Goal: Task Accomplishment & Management: Manage account settings

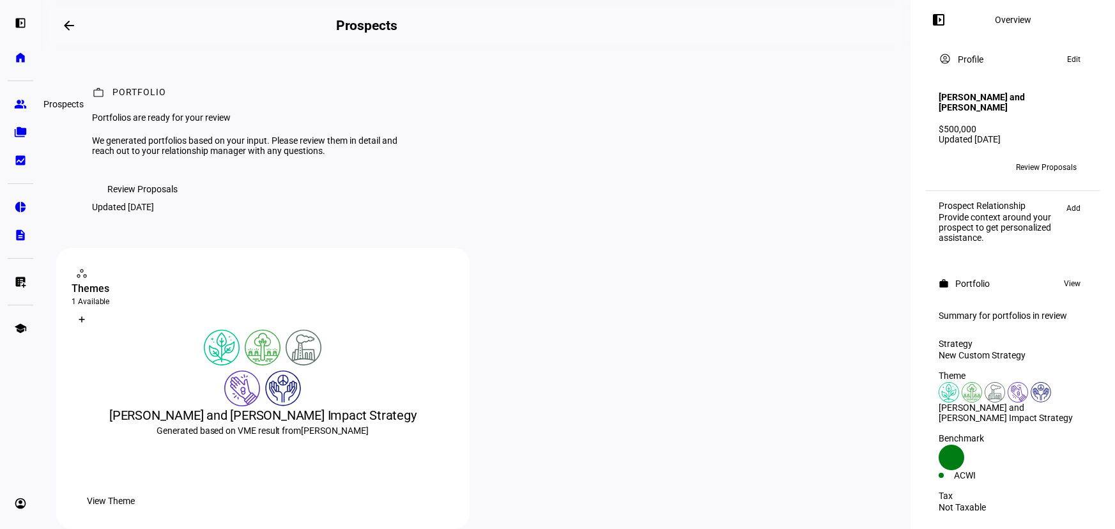
click at [15, 109] on eth-mat-symbol "group" at bounding box center [20, 104] width 13 height 13
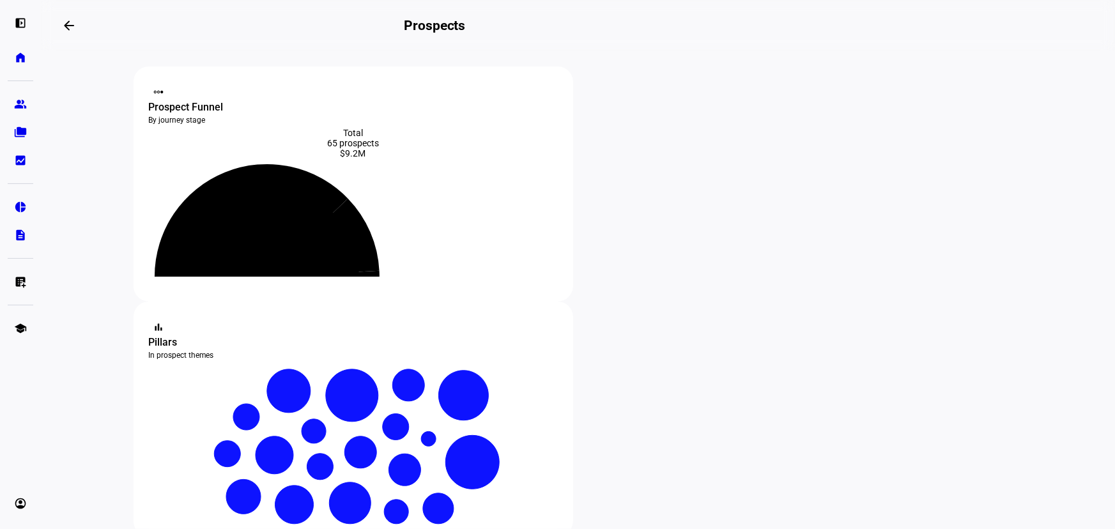
click at [29, 143] on plt-menu-item "folder_copy Households" at bounding box center [21, 132] width 26 height 26
click at [24, 135] on eth-mat-symbol "folder_copy" at bounding box center [20, 132] width 13 height 13
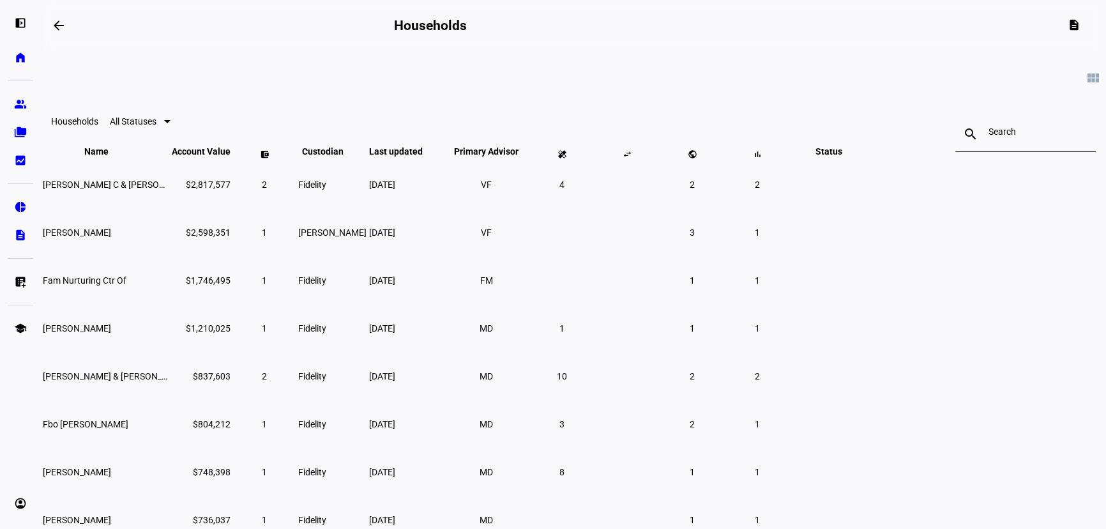
click at [989, 132] on input at bounding box center [1026, 131] width 74 height 10
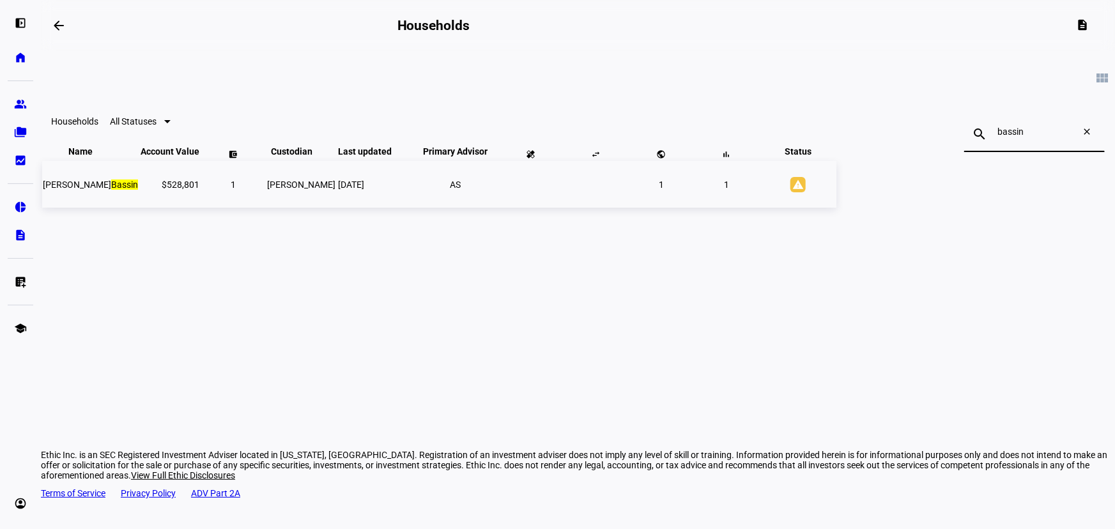
type input "bassin"
click at [336, 208] on td "[PERSON_NAME]" at bounding box center [301, 184] width 70 height 47
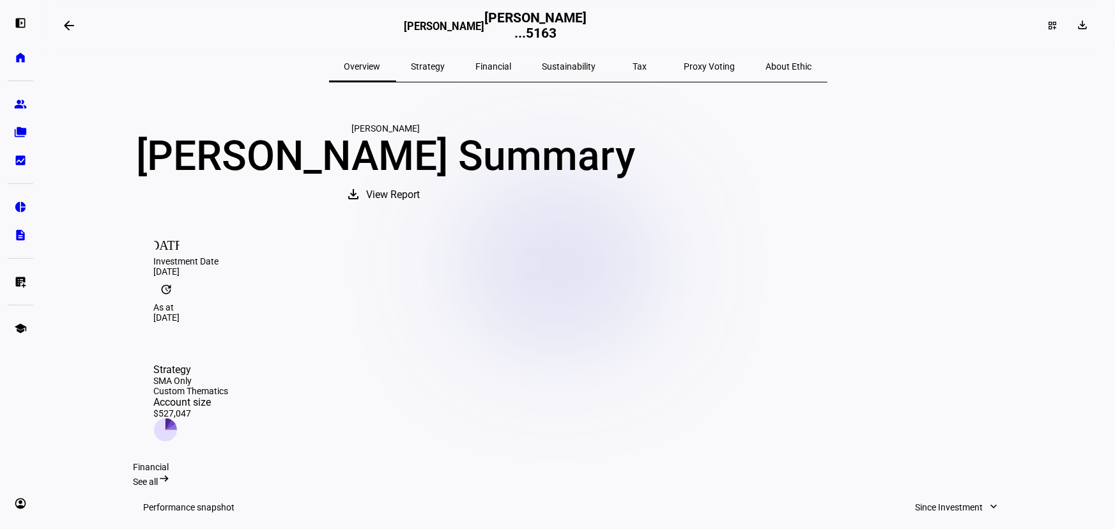
click at [445, 67] on span "Strategy" at bounding box center [428, 66] width 34 height 9
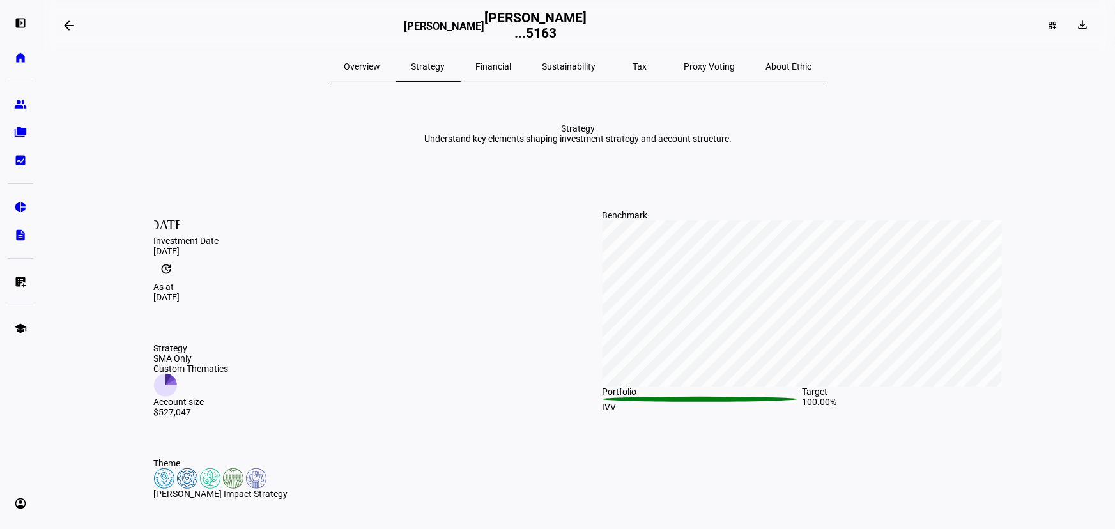
click at [494, 65] on span "Financial" at bounding box center [494, 66] width 36 height 9
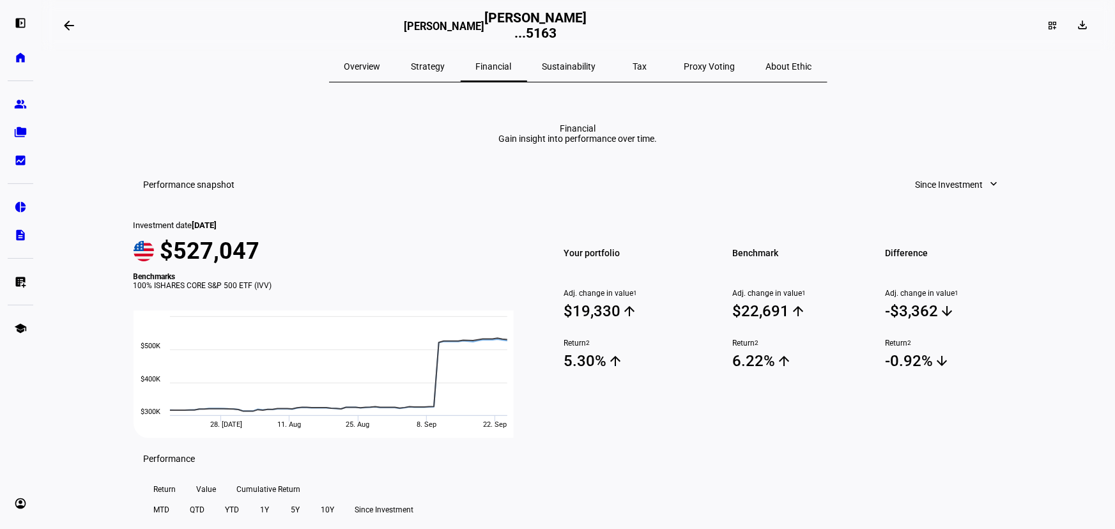
click at [583, 70] on span "Sustainability" at bounding box center [569, 66] width 54 height 9
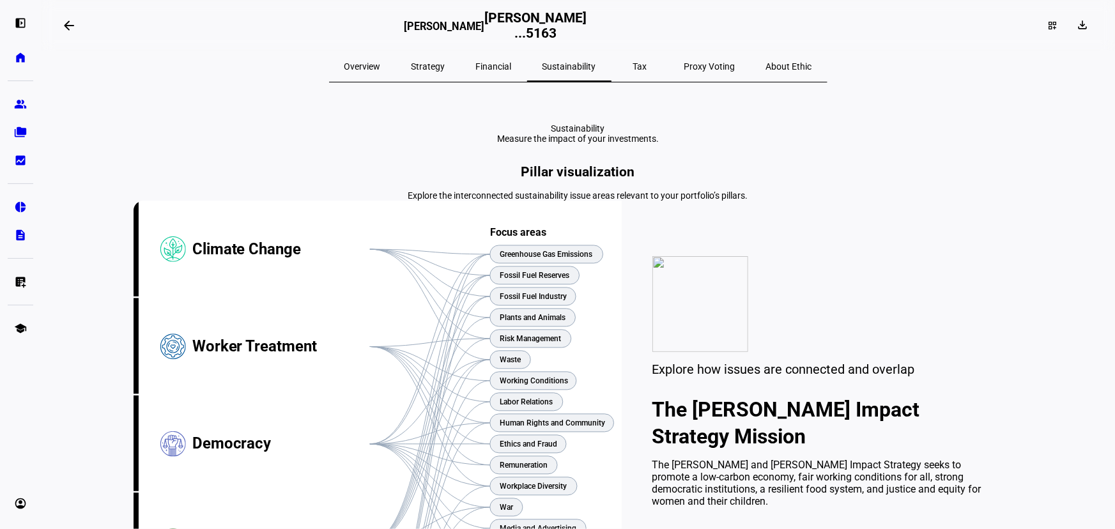
click at [633, 66] on span "Tax" at bounding box center [640, 66] width 14 height 9
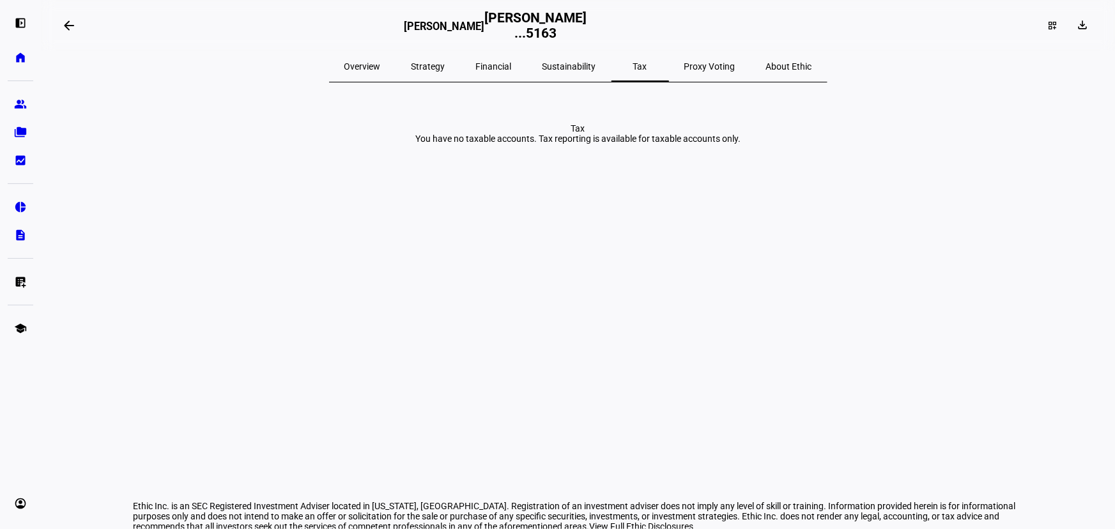
click at [586, 38] on h2 "[PERSON_NAME] ...5163" at bounding box center [535, 25] width 102 height 31
click at [586, 31] on h2 "[PERSON_NAME] ...5163" at bounding box center [535, 25] width 102 height 31
click at [484, 20] on h3 "[PERSON_NAME]" at bounding box center [444, 29] width 80 height 19
click at [76, 29] on mat-icon "arrow_backwards" at bounding box center [68, 25] width 15 height 15
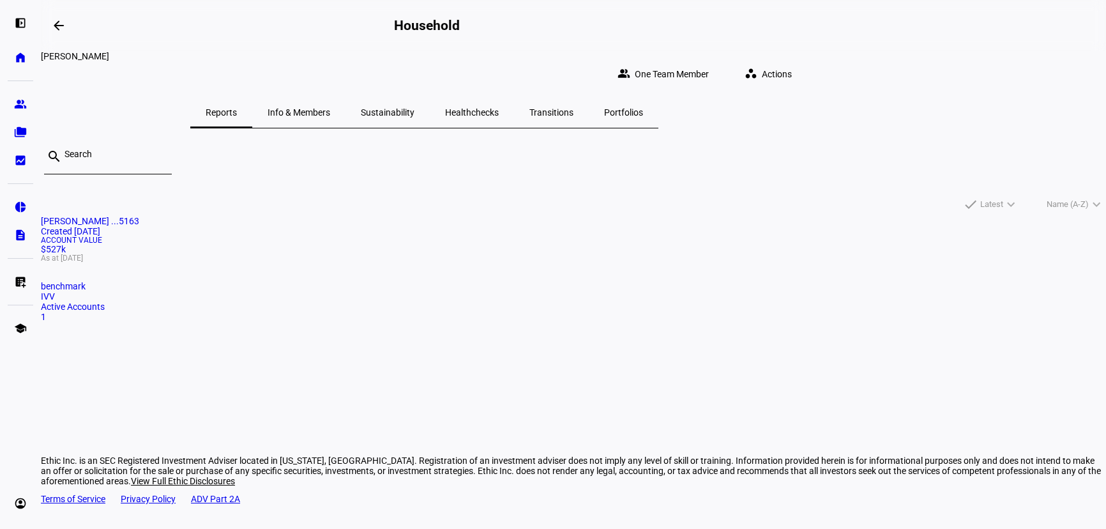
click at [903, 36] on eth-layout-page-header "arrow_backwards Household" at bounding box center [573, 25] width 1065 height 51
click at [792, 61] on span "Actions" at bounding box center [777, 74] width 30 height 26
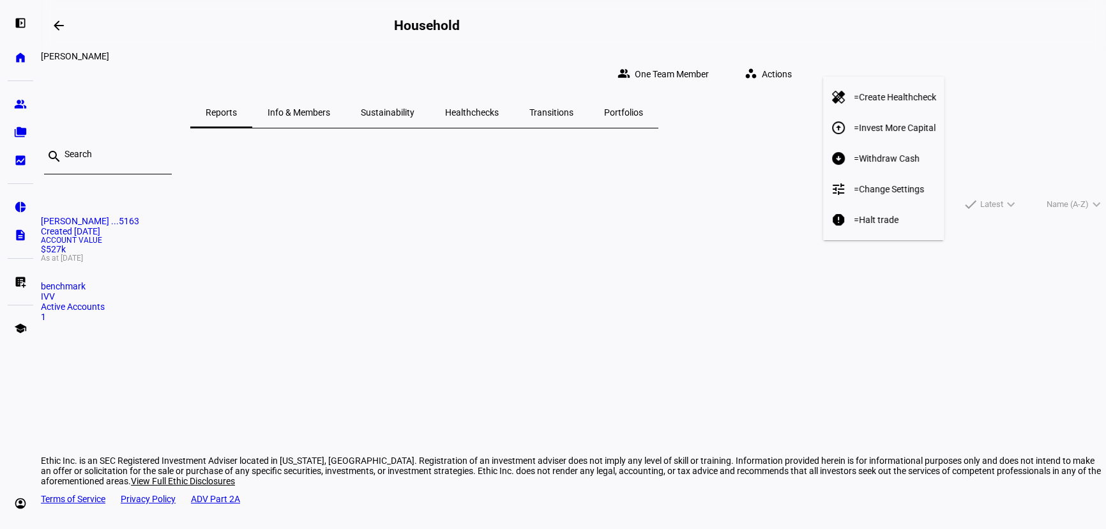
click at [996, 63] on div at bounding box center [553, 264] width 1106 height 529
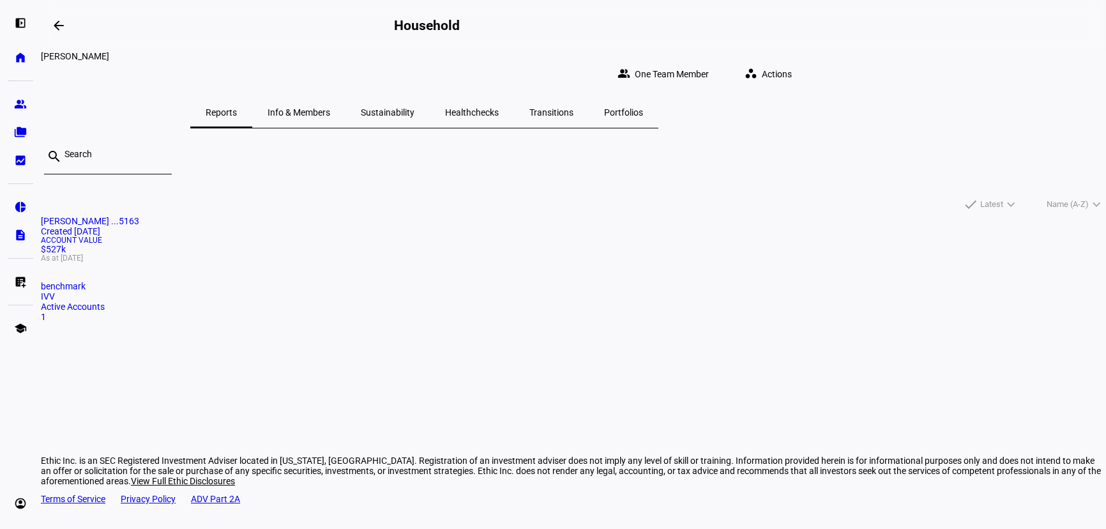
click at [318, 322] on div "Active Accounts 1" at bounding box center [573, 311] width 1065 height 20
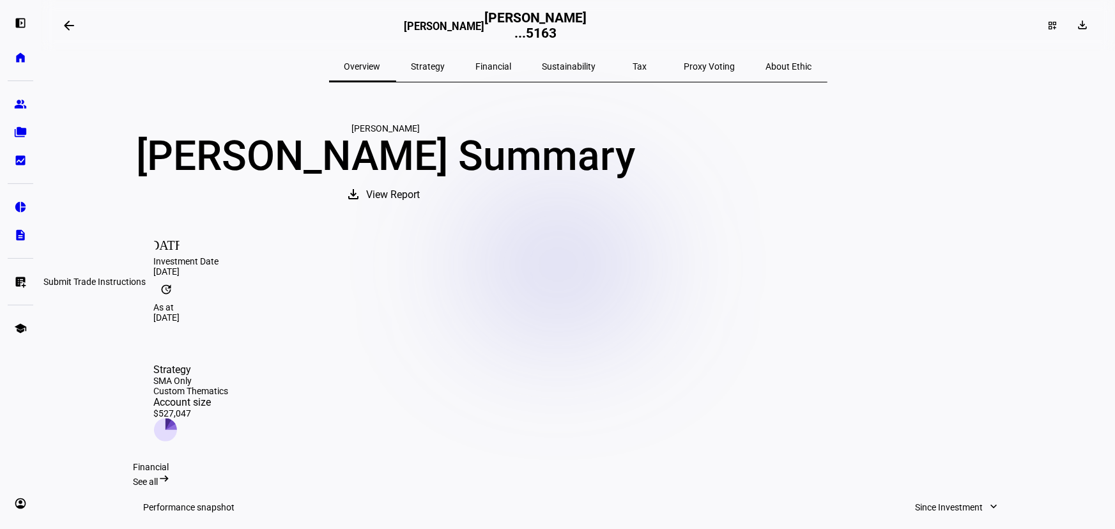
click at [20, 287] on eth-mat-symbol "list_alt_add" at bounding box center [20, 281] width 13 height 13
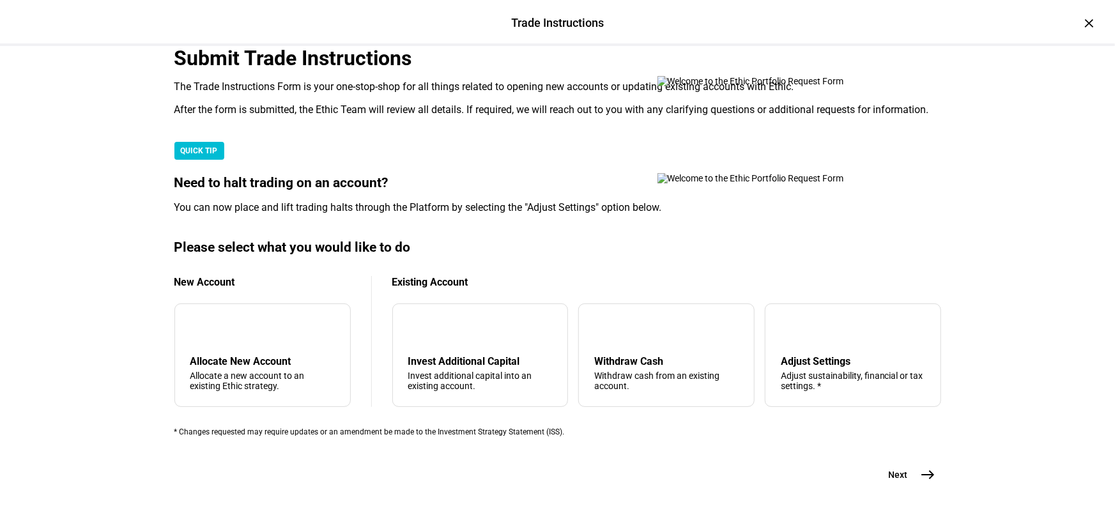
scroll to position [290, 0]
click at [787, 367] on div "Adjust Settings" at bounding box center [852, 361] width 144 height 12
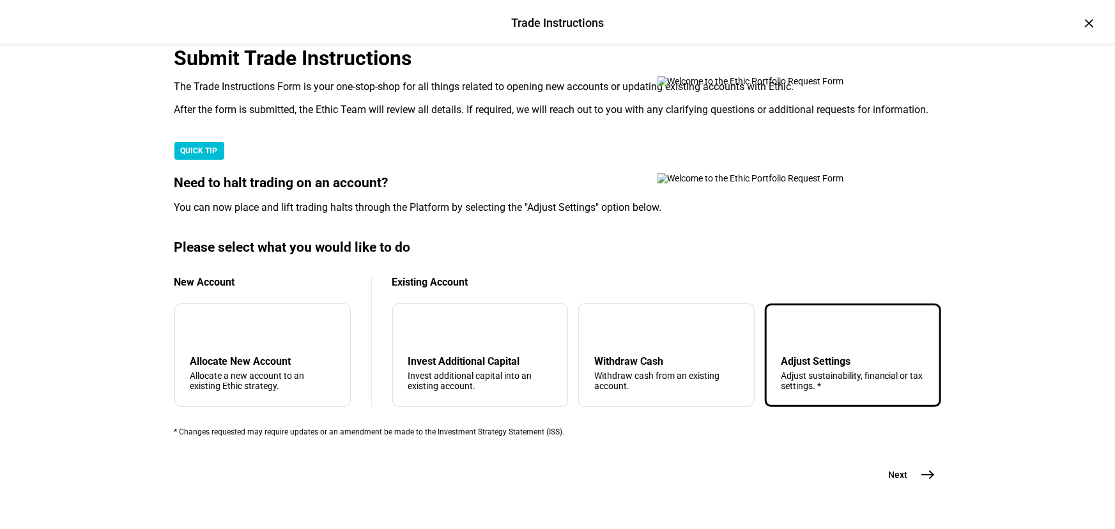
scroll to position [362, 0]
click at [903, 462] on button "Next east" at bounding box center [907, 475] width 68 height 26
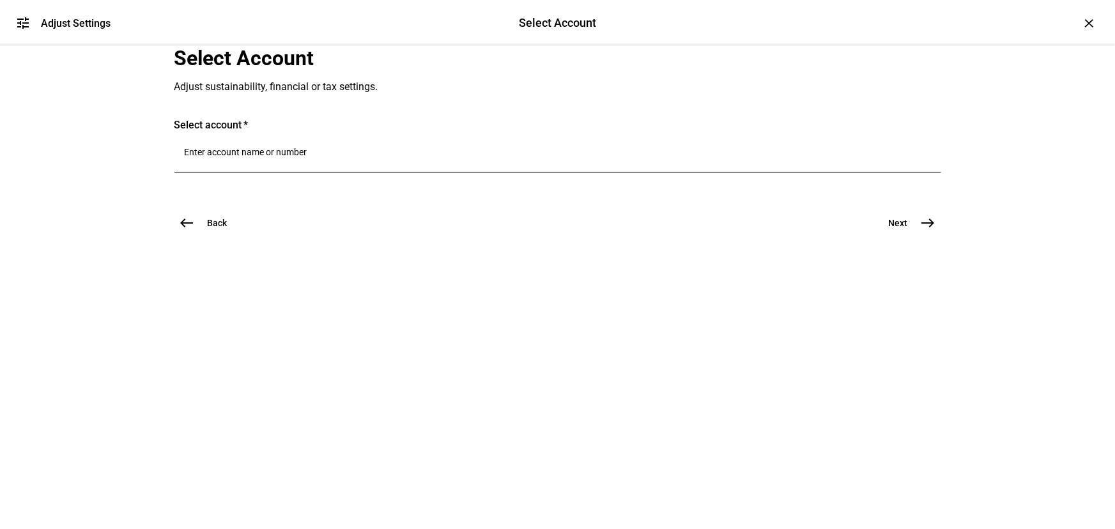
scroll to position [0, 0]
click at [312, 157] on input "Number" at bounding box center [558, 152] width 746 height 10
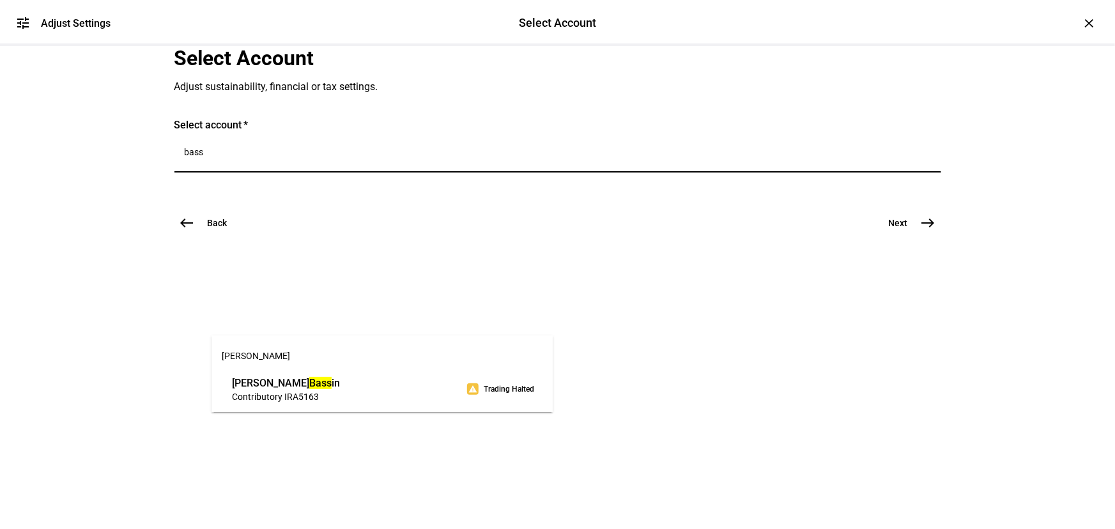
type input "bass"
click at [340, 384] on span "[PERSON_NAME] in" at bounding box center [286, 383] width 108 height 15
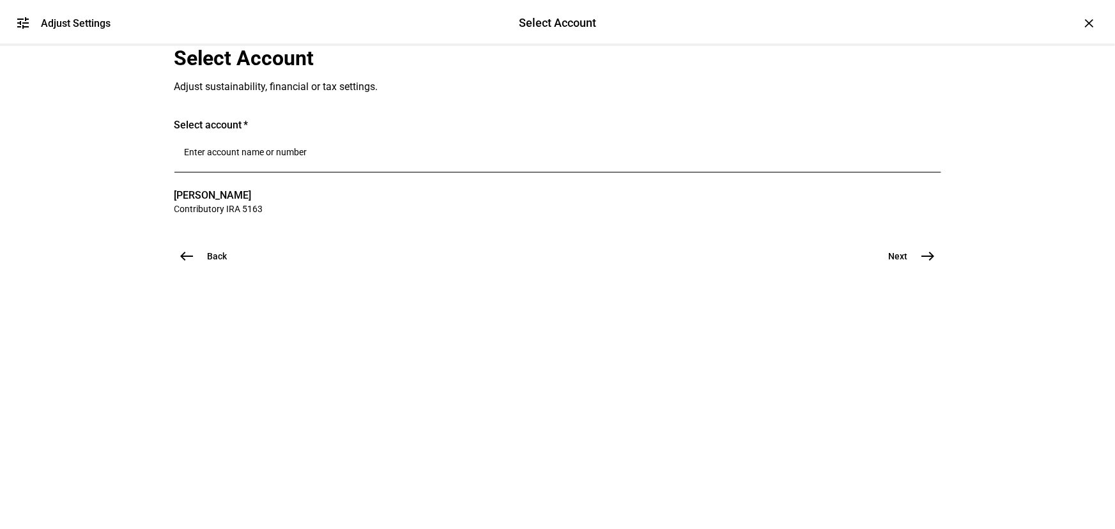
click at [929, 264] on mat-icon "east" at bounding box center [927, 255] width 15 height 15
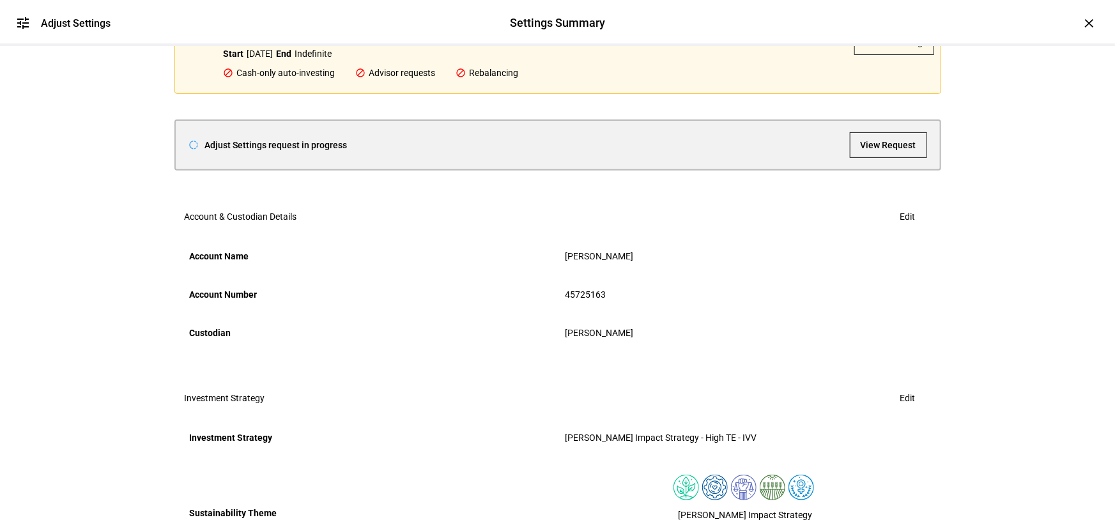
scroll to position [290, 0]
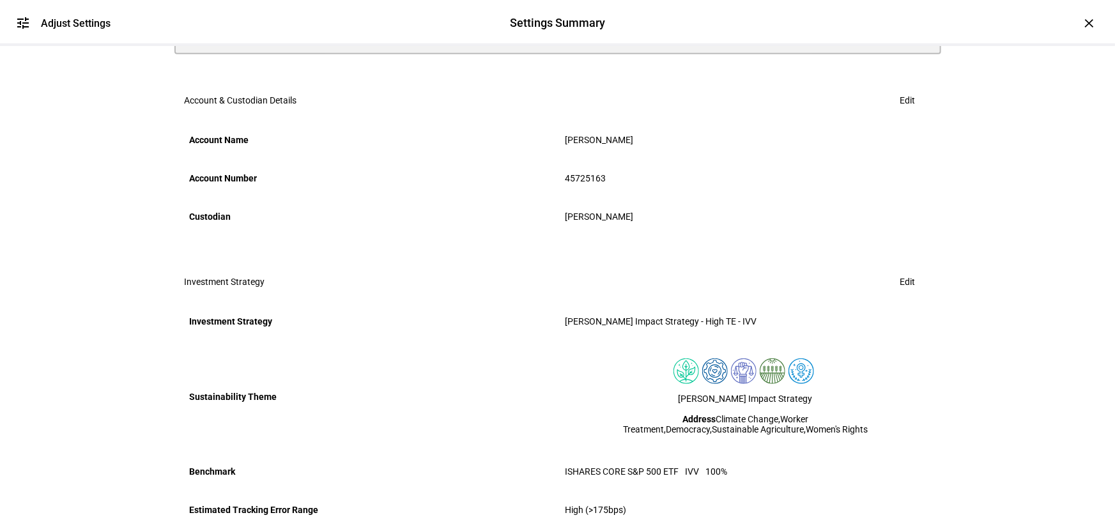
click at [868, 44] on span at bounding box center [888, 28] width 76 height 31
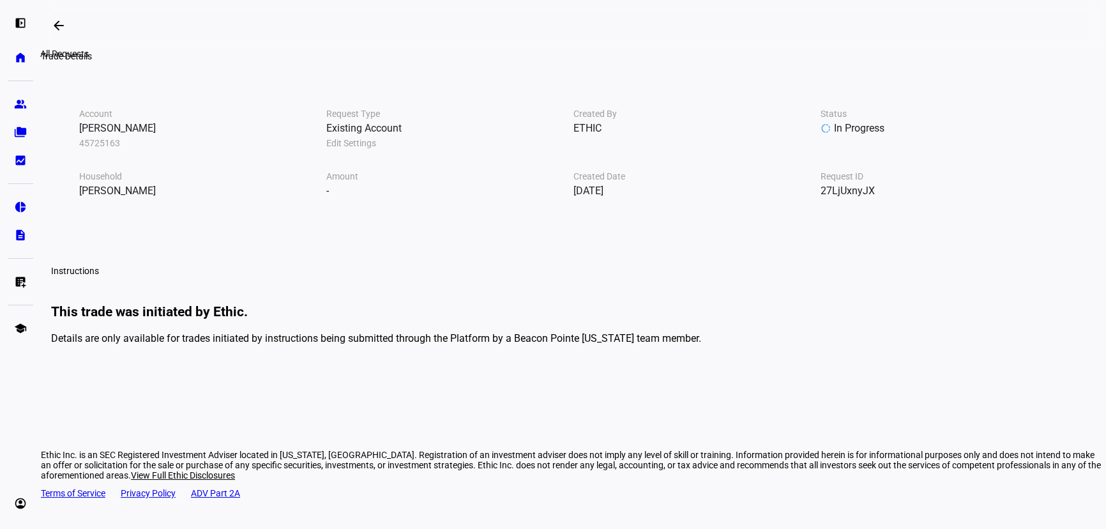
click at [52, 22] on span at bounding box center [58, 25] width 31 height 31
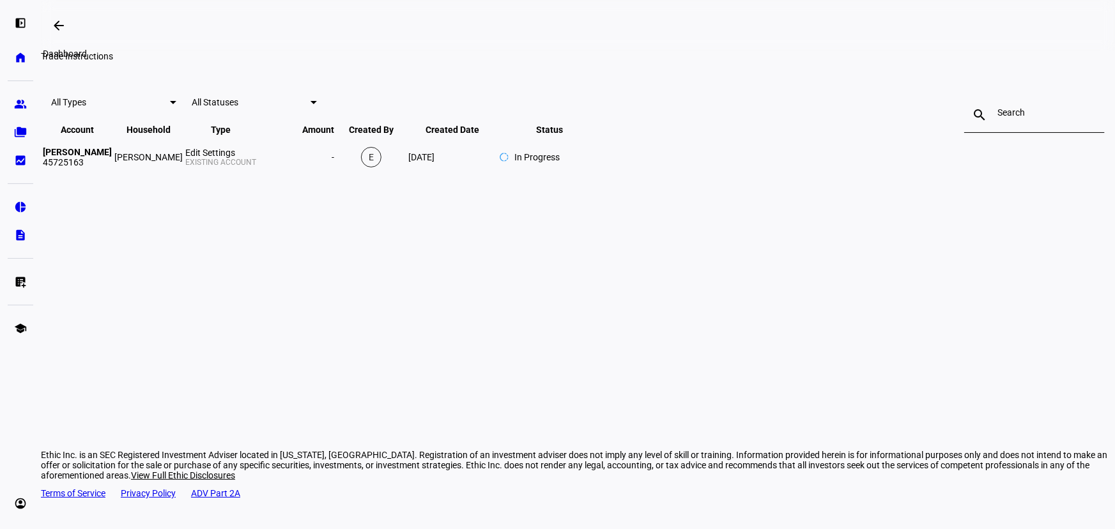
click at [64, 27] on mat-icon "arrow_backwards" at bounding box center [58, 25] width 15 height 15
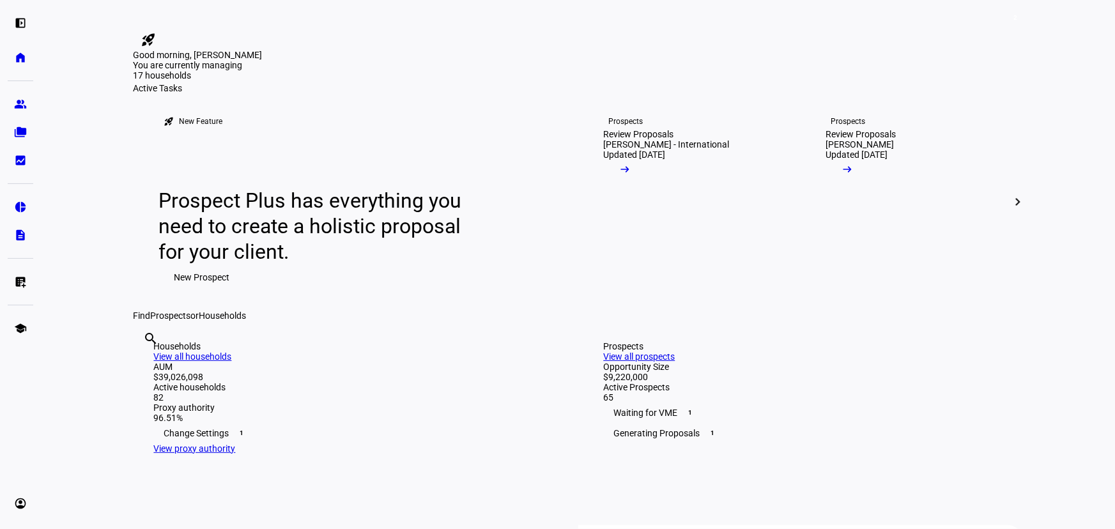
click at [18, 287] on link "list_alt_add Submit Trade Instructions" at bounding box center [21, 282] width 26 height 26
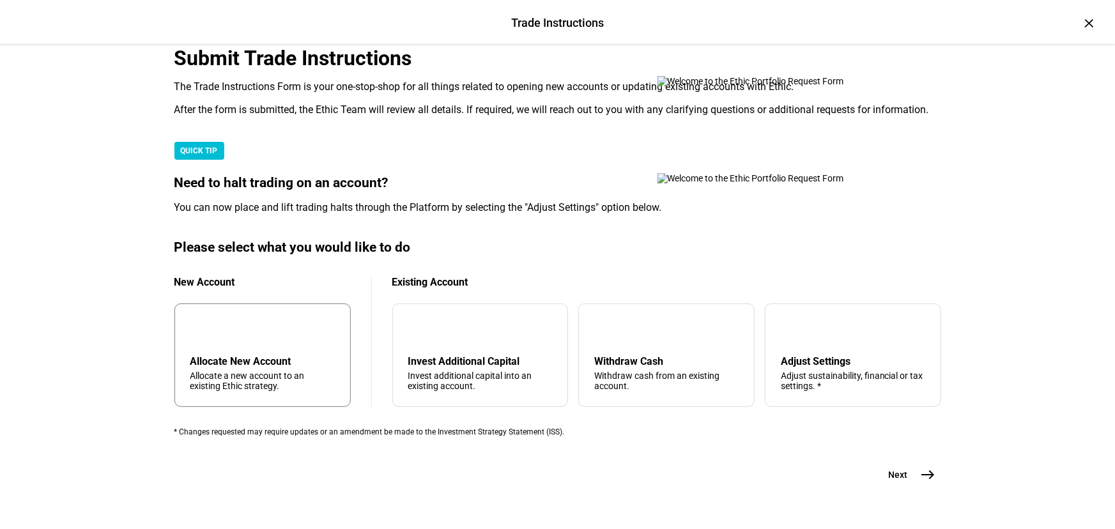
scroll to position [362, 0]
click at [830, 355] on div "Adjust Settings" at bounding box center [852, 361] width 144 height 12
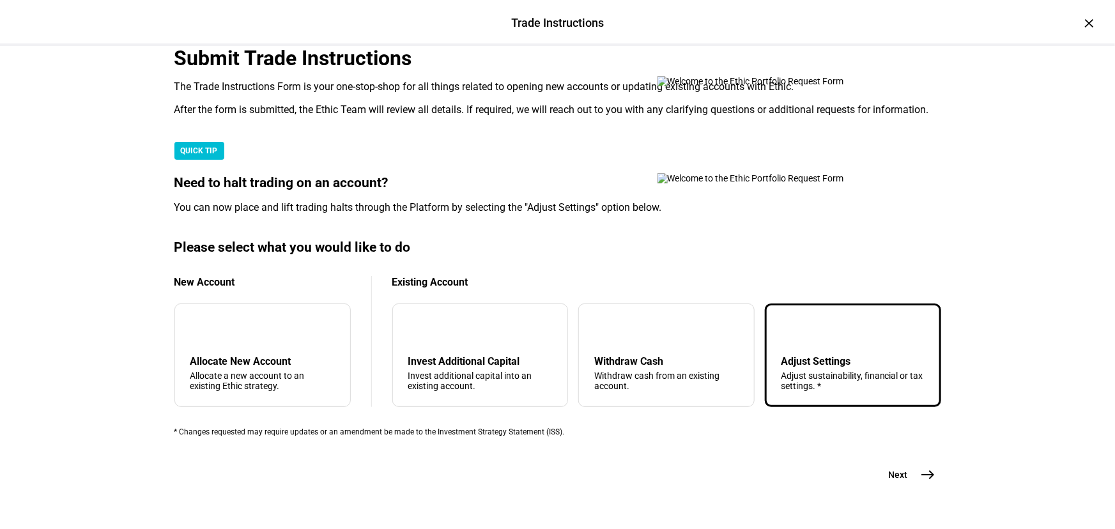
click at [908, 433] on plt-prf-form-page "Submit Trade Instructions The Trade Instructions Form is your one-stop-shop for…" at bounding box center [557, 266] width 766 height 441
click at [917, 462] on span "east" at bounding box center [928, 475] width 26 height 26
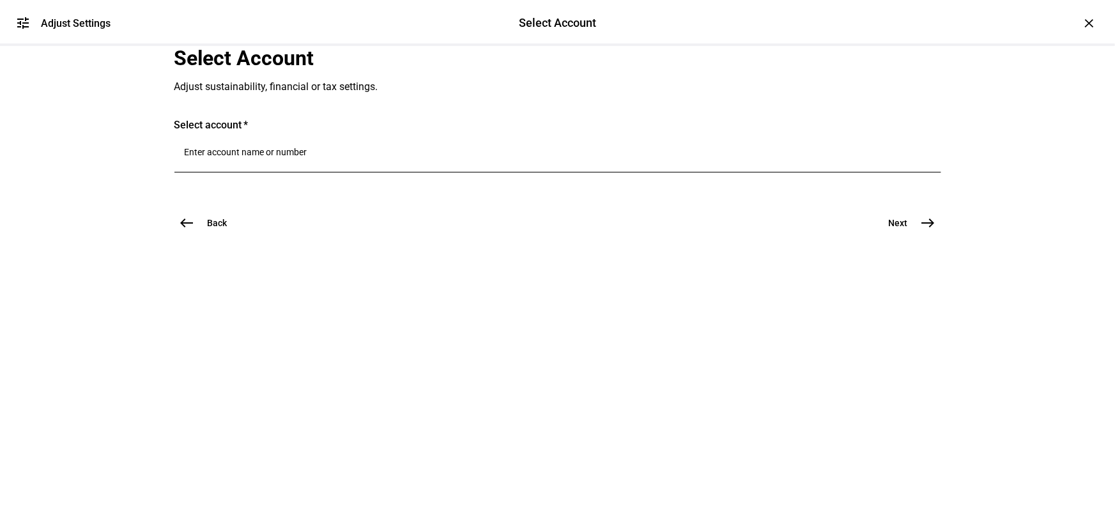
click at [287, 157] on input "Number" at bounding box center [558, 152] width 746 height 10
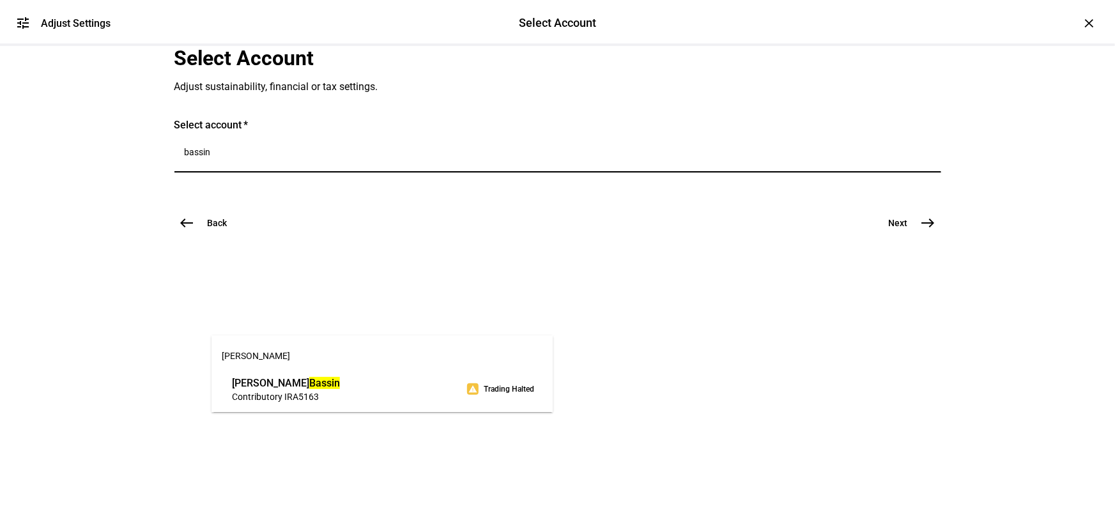
type input "bassin"
click at [287, 375] on div "[PERSON_NAME] Contributory IRA 5163 warning Trading Halted" at bounding box center [286, 388] width 114 height 33
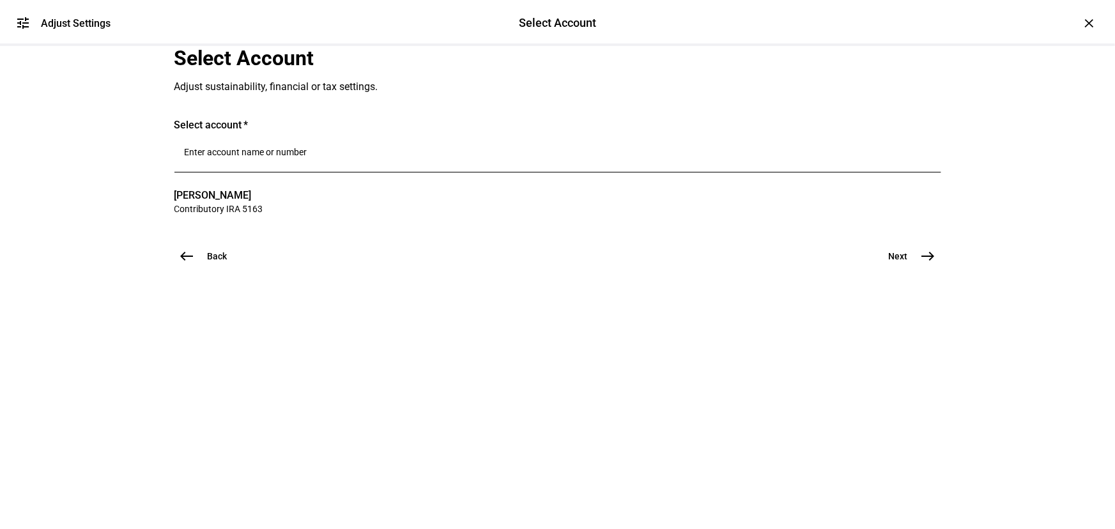
click at [920, 264] on mat-icon "east" at bounding box center [927, 255] width 15 height 15
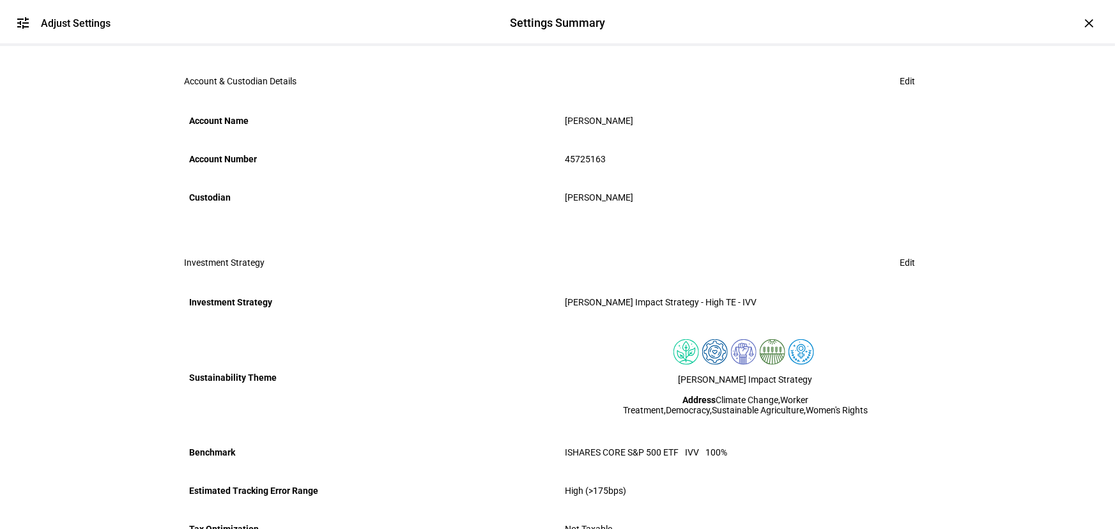
scroll to position [289, 0]
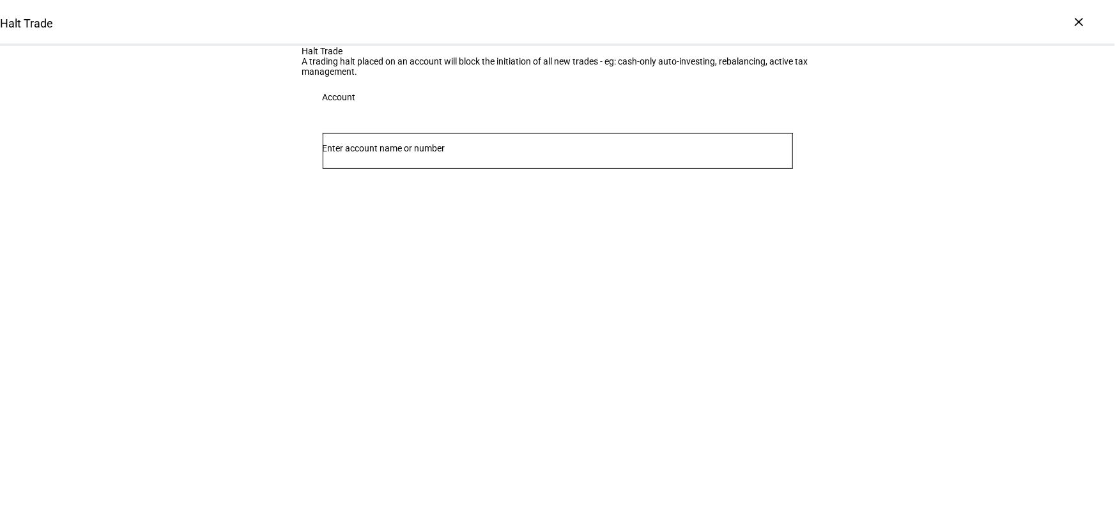
click at [373, 153] on input "Number" at bounding box center [558, 148] width 470 height 10
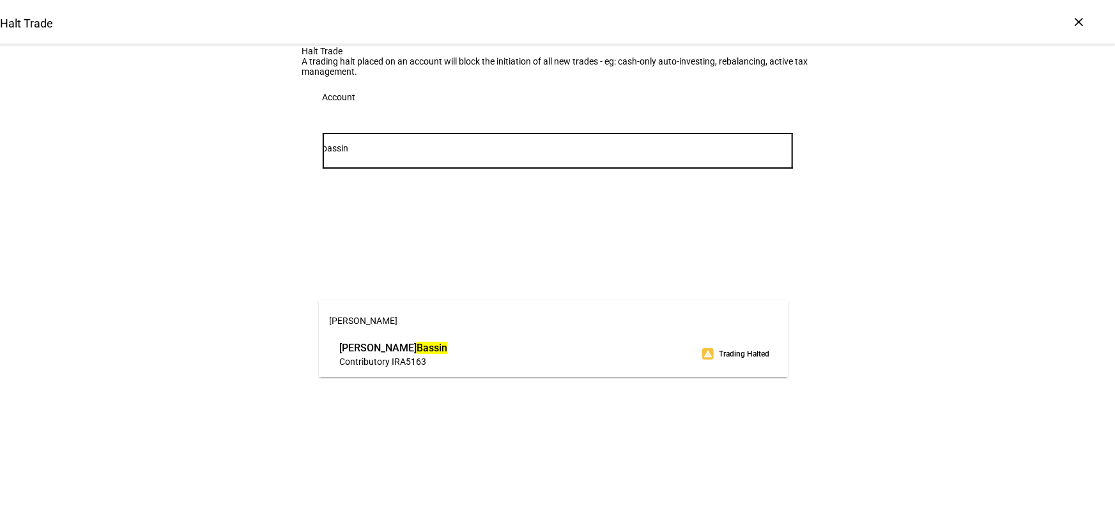
type input "bassin"
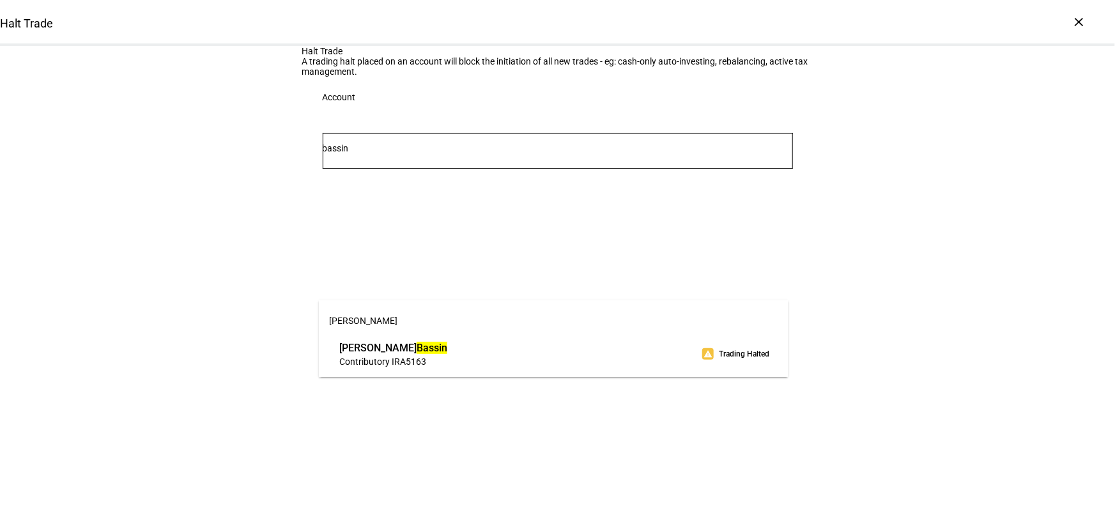
click at [378, 346] on span "[PERSON_NAME]" at bounding box center [393, 347] width 108 height 15
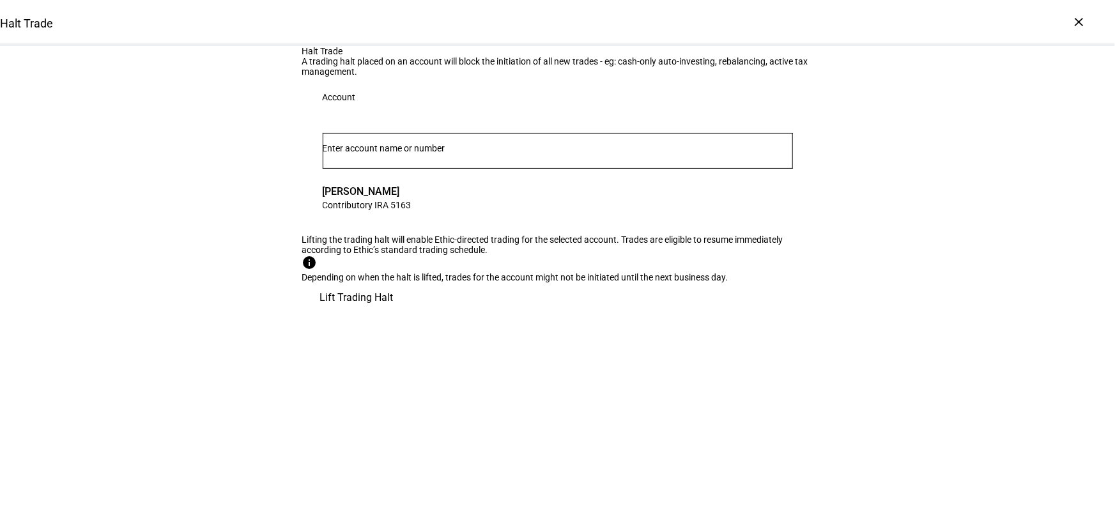
scroll to position [22, 0]
click at [393, 313] on span "Lift Trading Halt" at bounding box center [356, 297] width 73 height 31
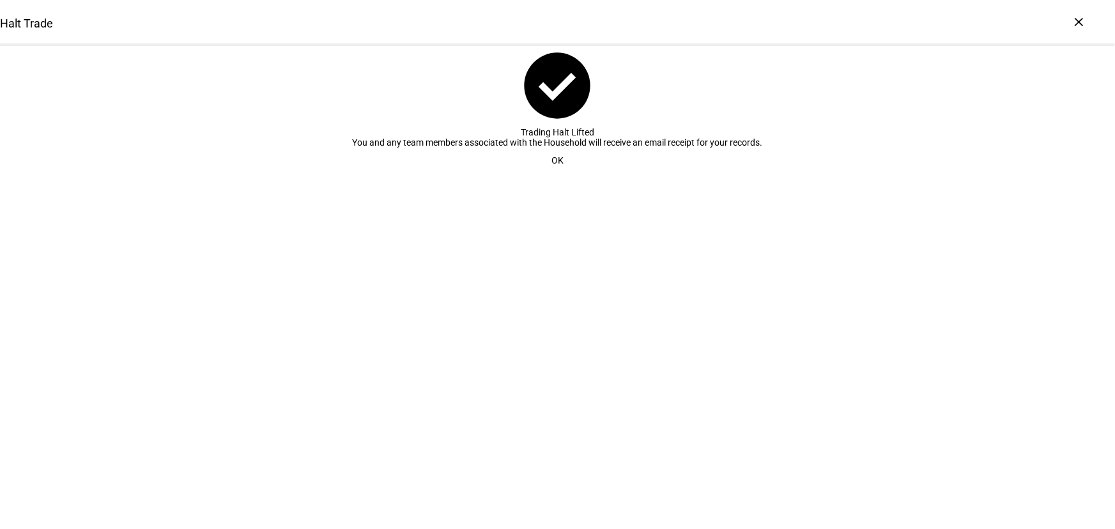
click at [555, 173] on span "OK" at bounding box center [557, 161] width 12 height 26
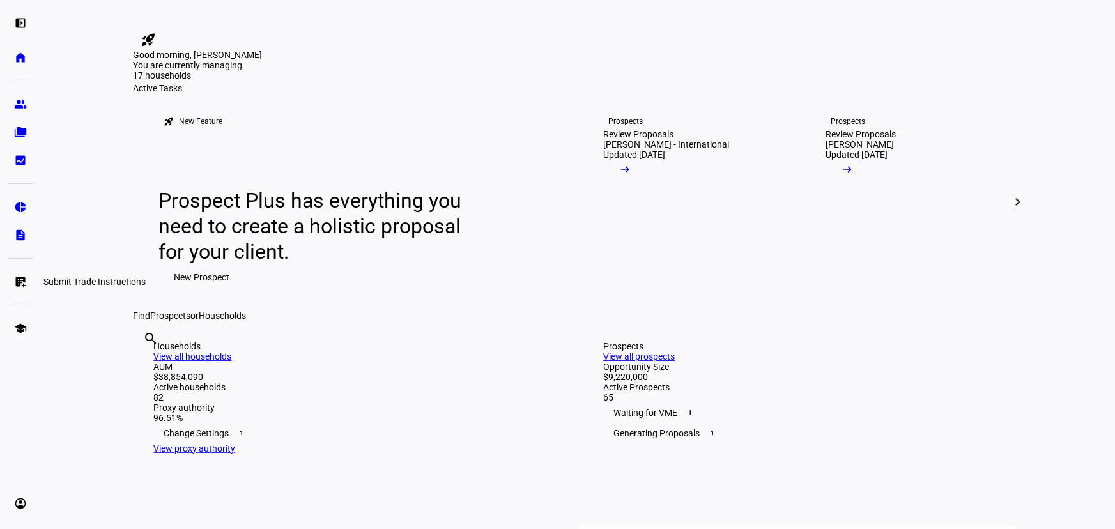
click at [16, 280] on eth-mat-symbol "list_alt_add" at bounding box center [20, 281] width 13 height 13
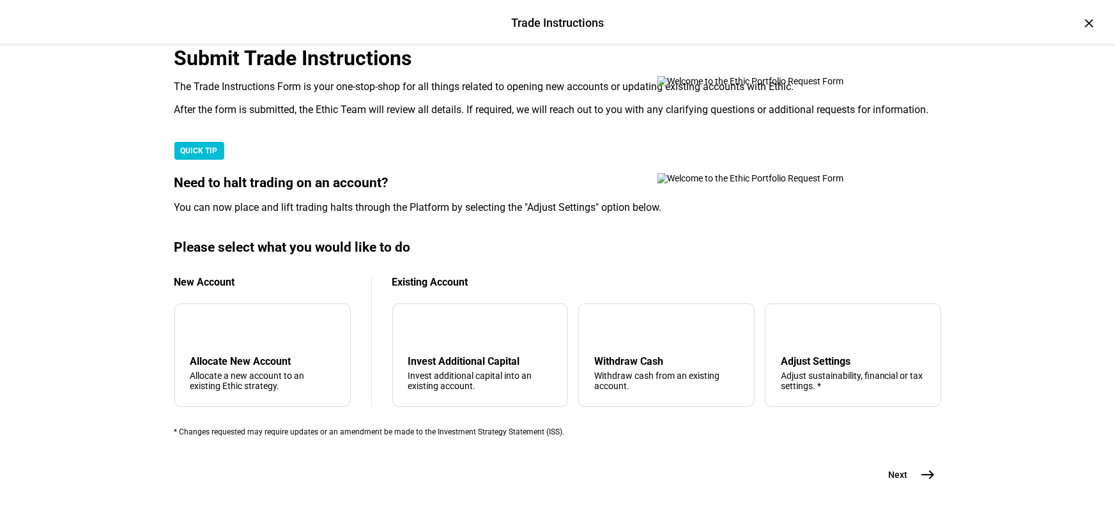
scroll to position [362, 0]
click at [798, 355] on div "Adjust Settings Adjust sustainability, financial or tax settings. *" at bounding box center [852, 373] width 144 height 36
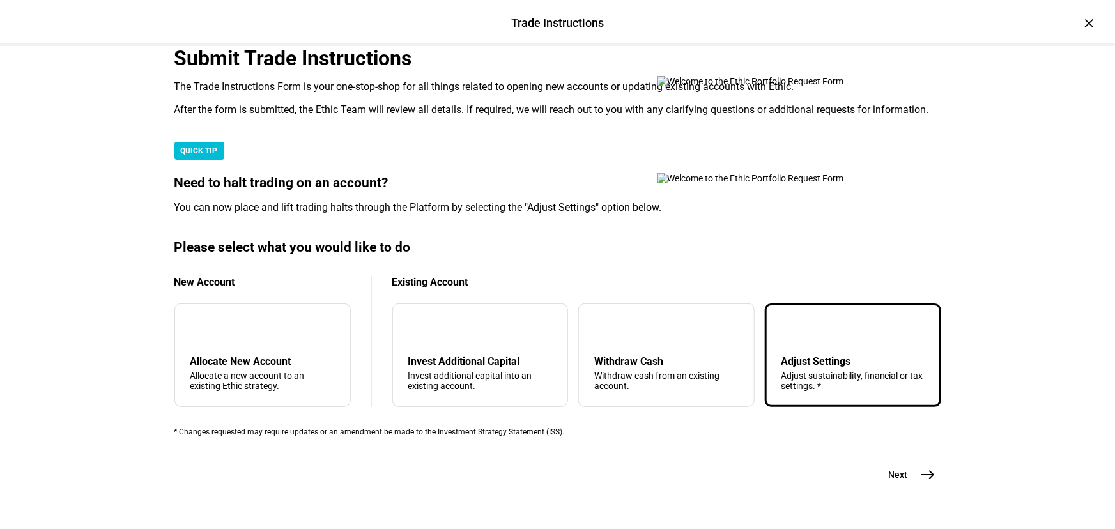
click at [927, 467] on mat-icon "east" at bounding box center [927, 474] width 15 height 15
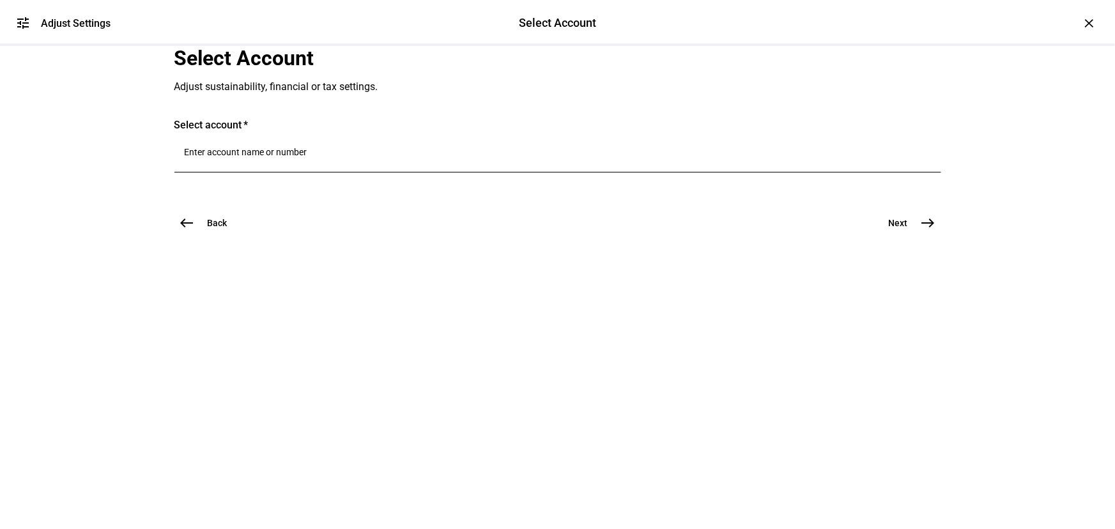
scroll to position [0, 0]
click at [408, 172] on div at bounding box center [558, 155] width 746 height 36
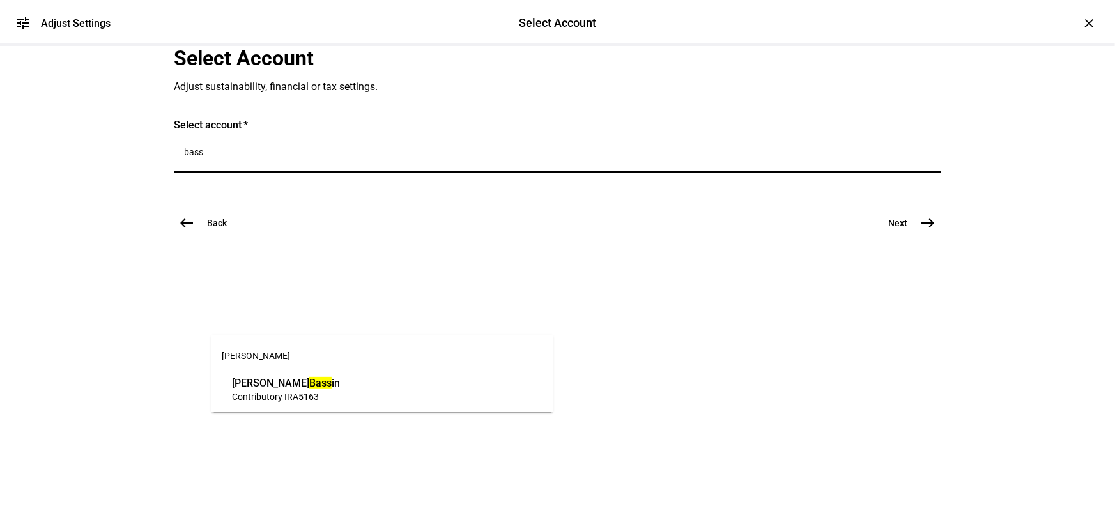
type input "bass"
click at [314, 399] on span "5163" at bounding box center [308, 397] width 20 height 10
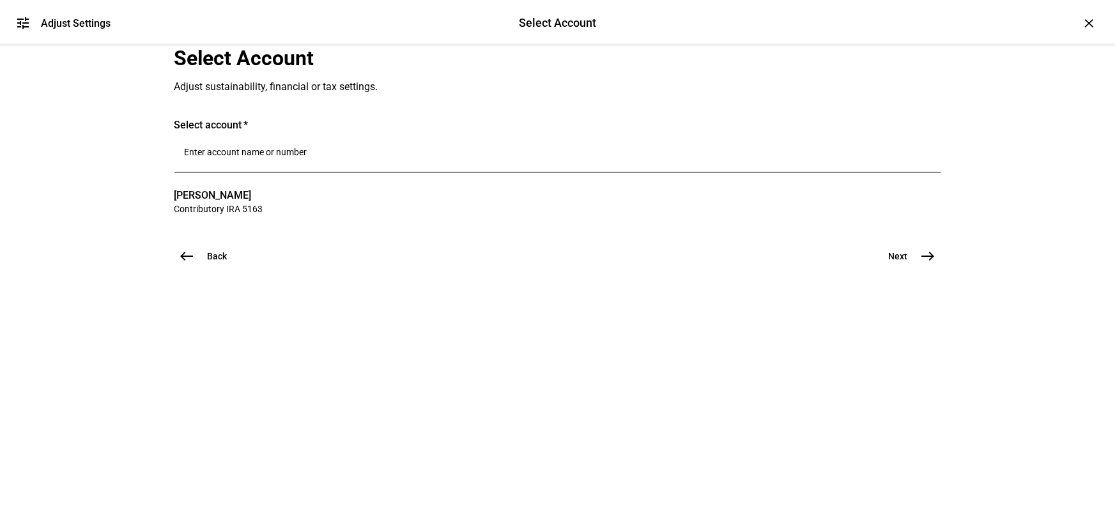
click at [894, 263] on span "Next" at bounding box center [897, 256] width 19 height 13
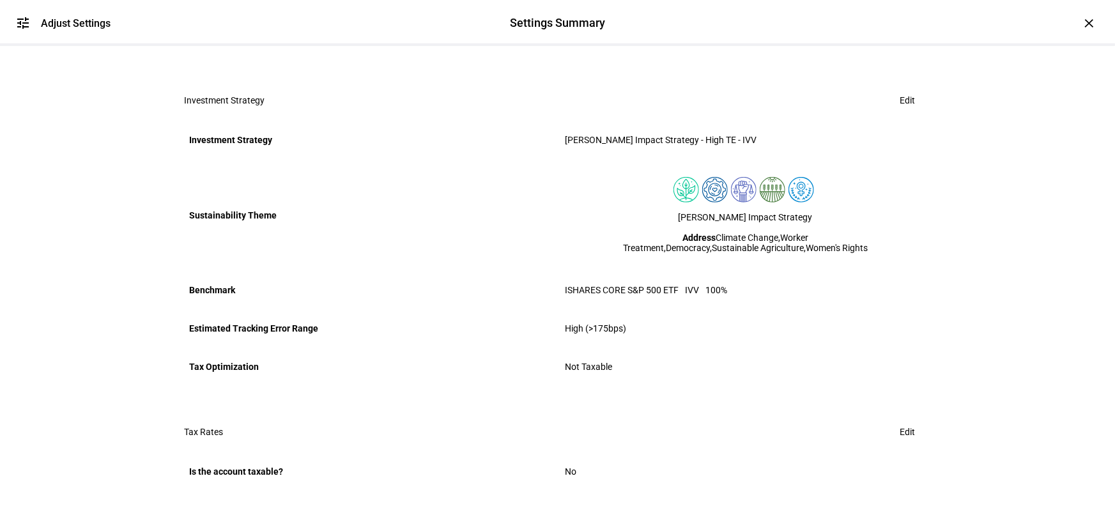
scroll to position [743, 0]
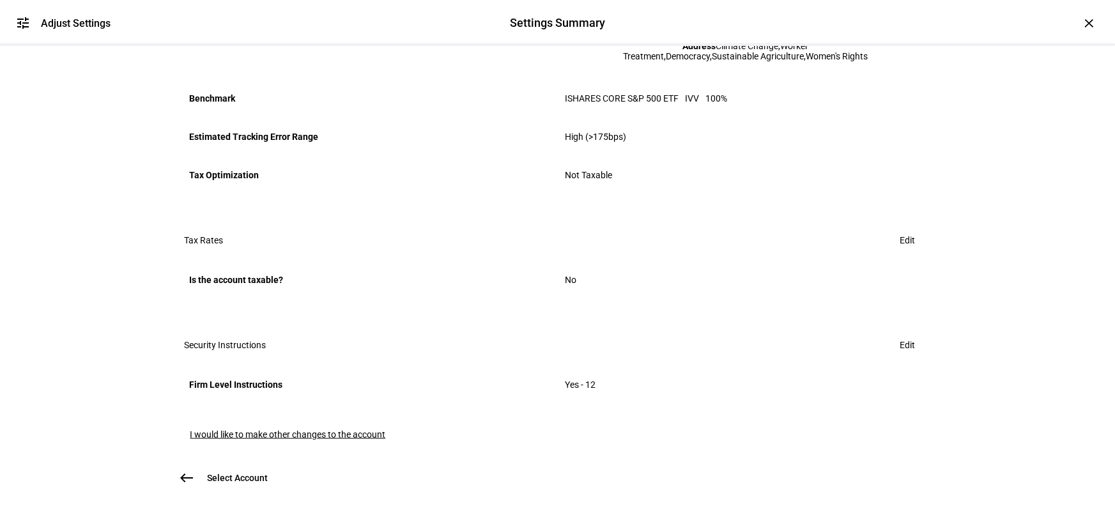
click at [278, 429] on span "I would like to make other changes to the account" at bounding box center [287, 434] width 195 height 10
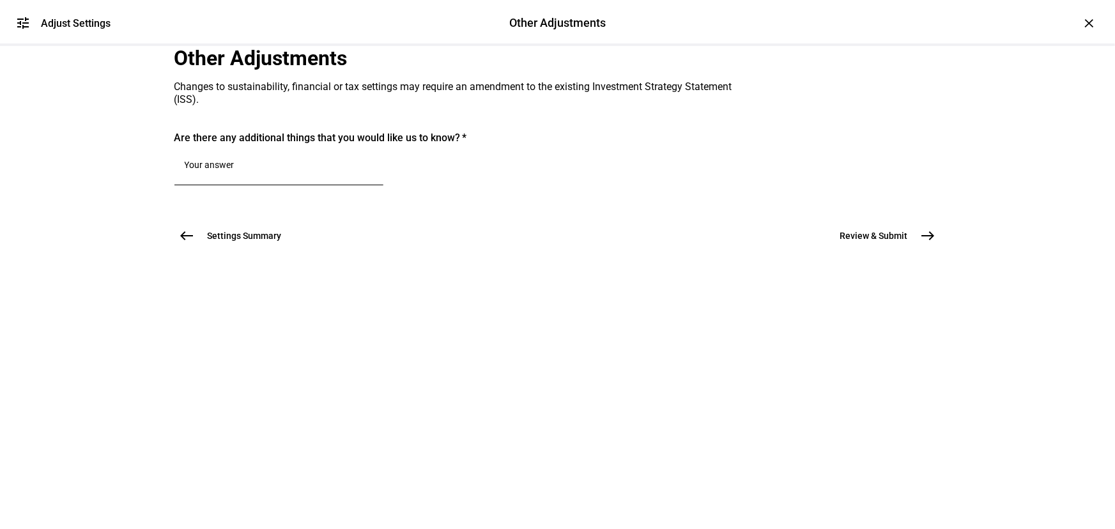
click at [275, 185] on div at bounding box center [279, 167] width 188 height 36
type textarea "Update Benchmark to ACWI"
click at [884, 242] on span "Review & Submit" at bounding box center [874, 235] width 68 height 13
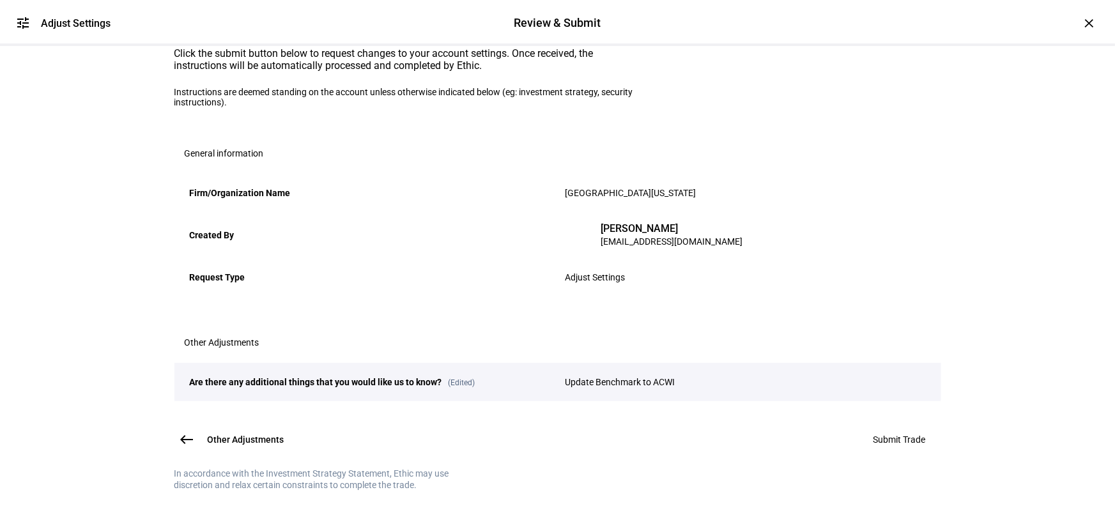
scroll to position [212, 0]
click at [901, 434] on span "Submit Trade" at bounding box center [899, 439] width 52 height 10
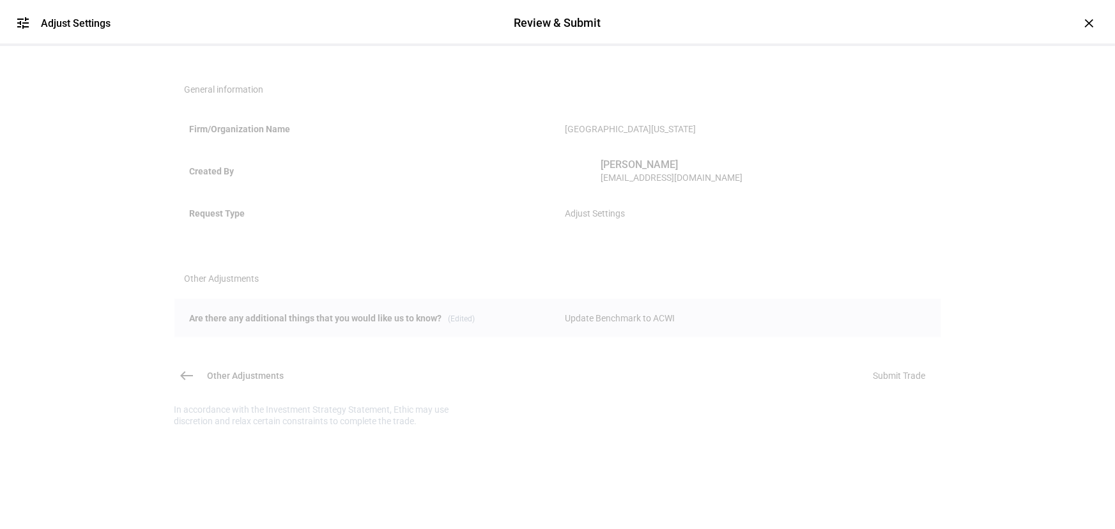
scroll to position [0, 0]
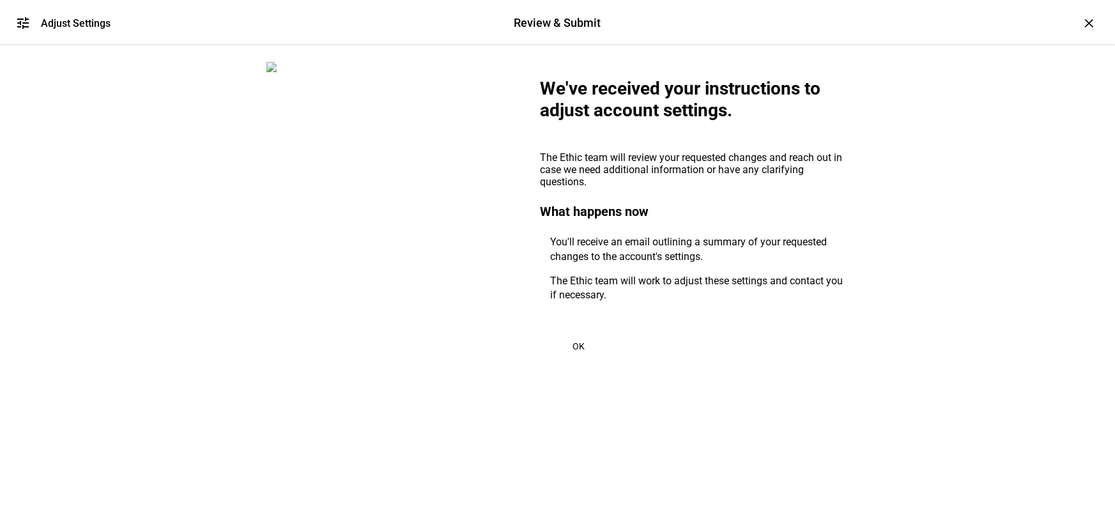
click at [579, 351] on span "OK" at bounding box center [578, 346] width 12 height 10
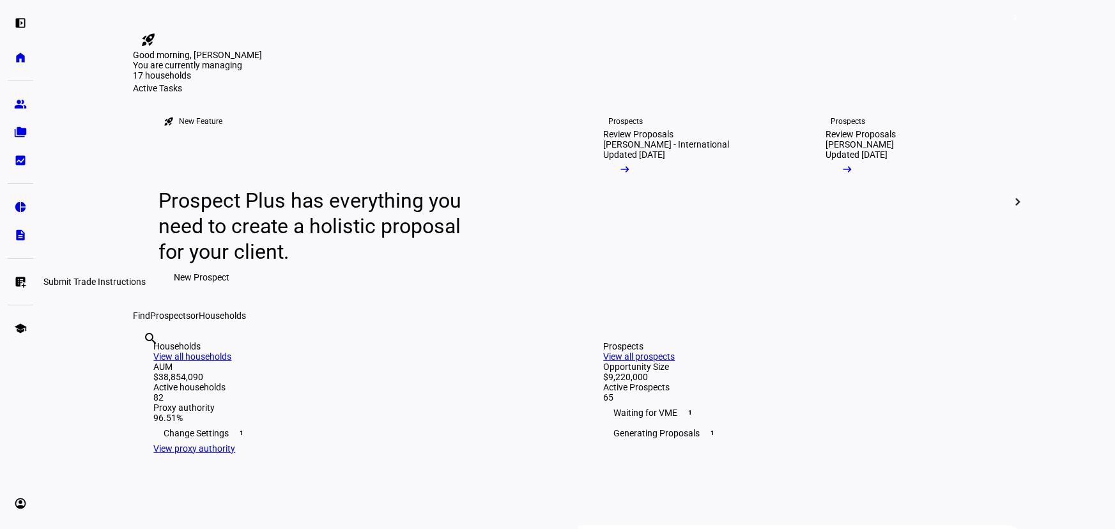
click at [19, 281] on eth-mat-symbol "list_alt_add" at bounding box center [20, 281] width 13 height 13
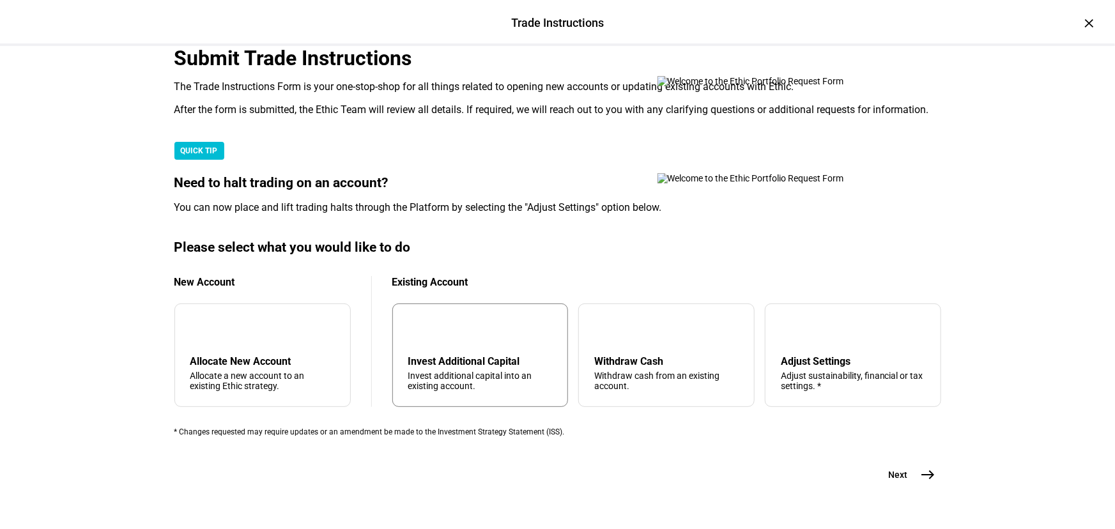
scroll to position [362, 0]
click at [534, 303] on div "arrow_downward Invest Additional Capital Invest additional capital into an exis…" at bounding box center [480, 354] width 176 height 103
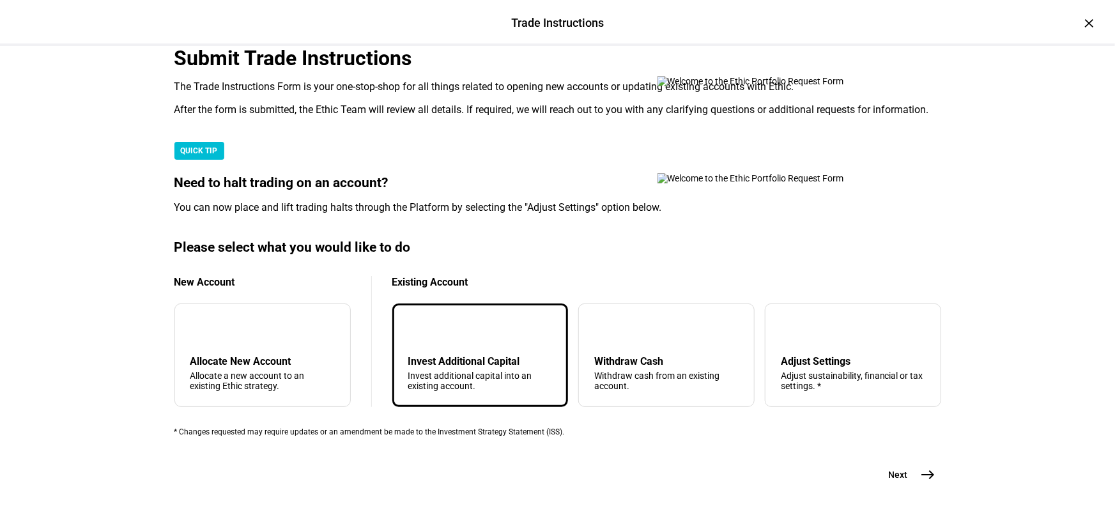
click at [881, 462] on button "Next east" at bounding box center [907, 475] width 68 height 26
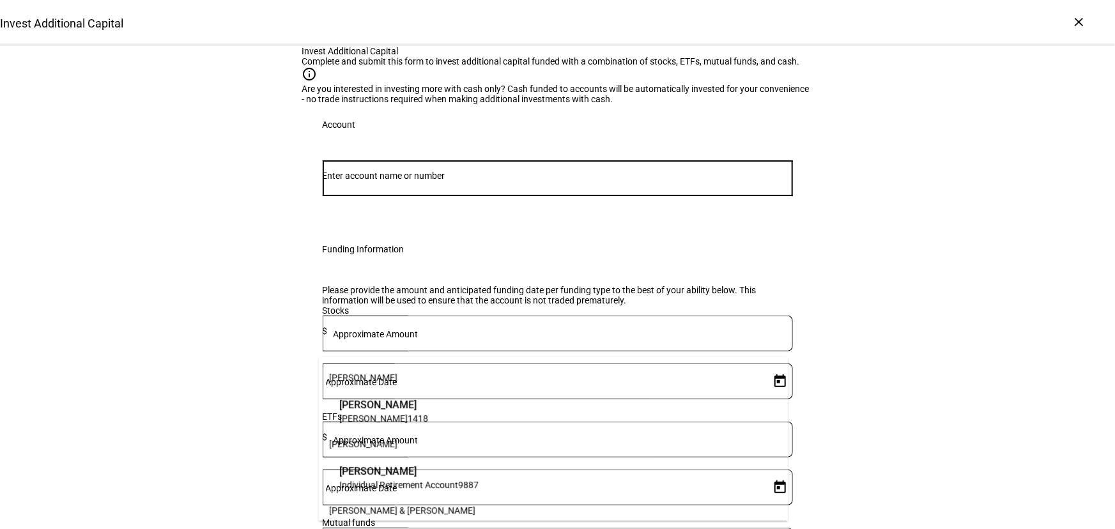
click at [375, 181] on input "Number" at bounding box center [558, 176] width 470 height 10
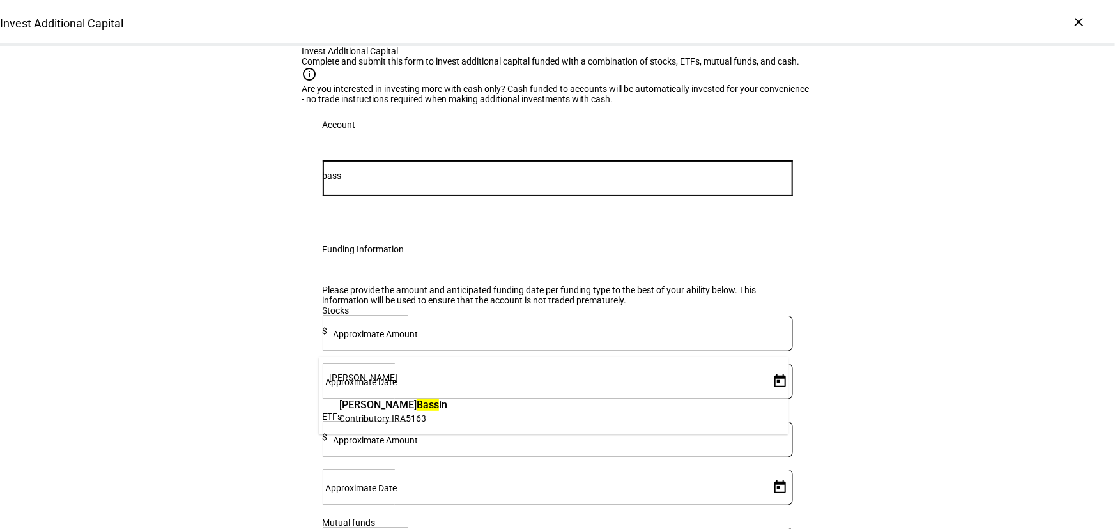
type input "bass"
click at [393, 414] on span "Contributory IRA" at bounding box center [372, 418] width 66 height 10
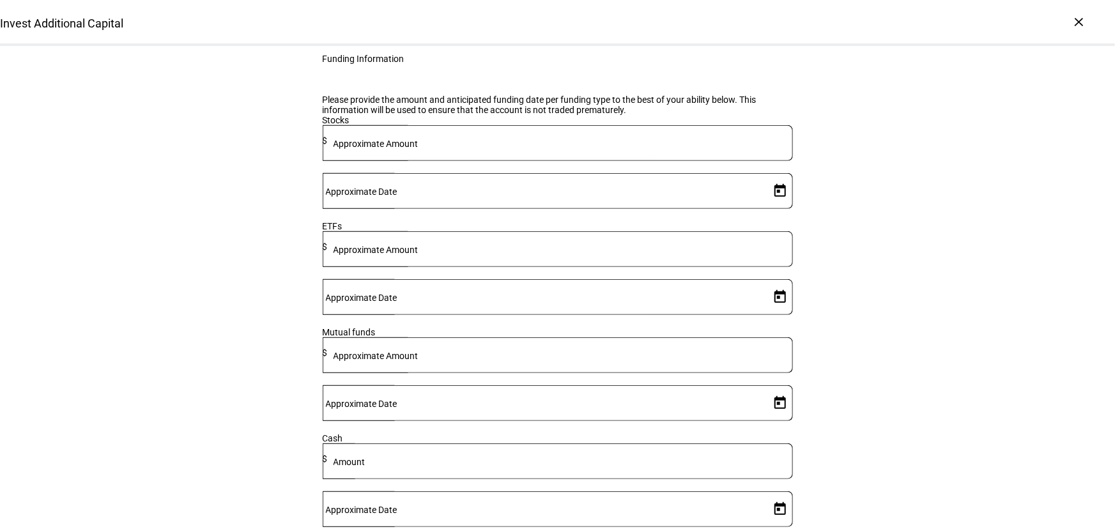
scroll to position [290, 0]
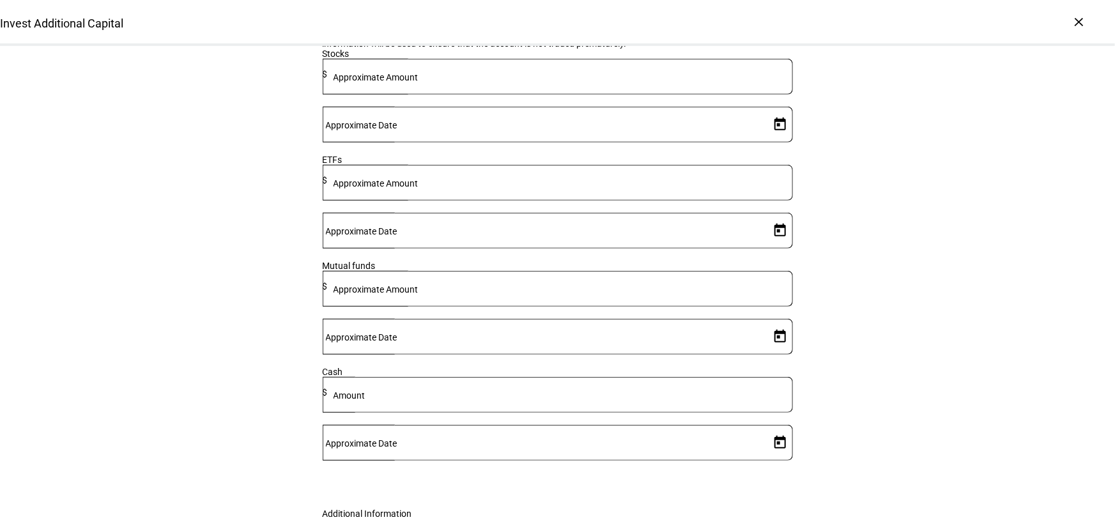
click at [365, 400] on mat-label "Amount" at bounding box center [349, 395] width 32 height 10
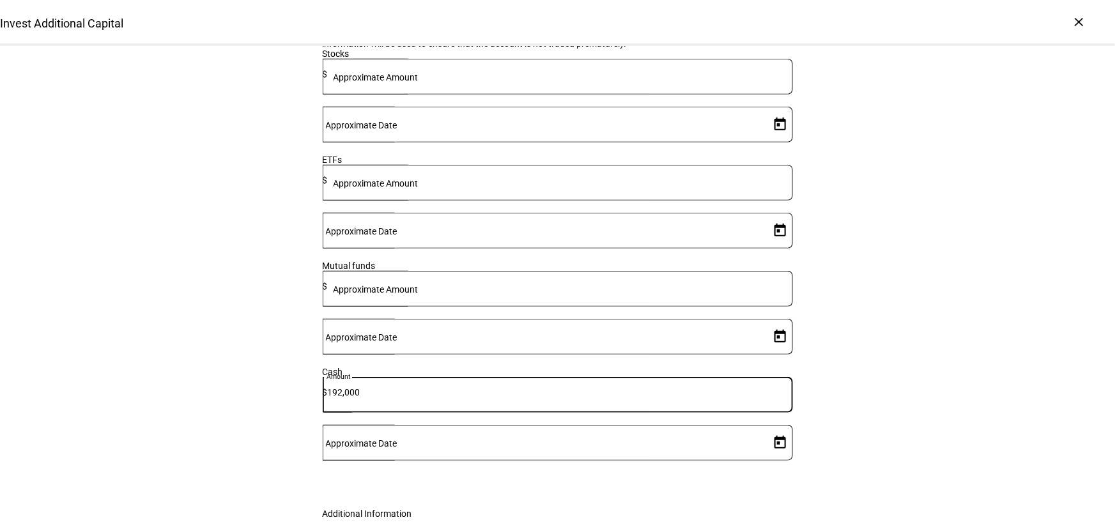
type input "192,000"
click at [779, 427] on span "Open calendar" at bounding box center [780, 442] width 31 height 31
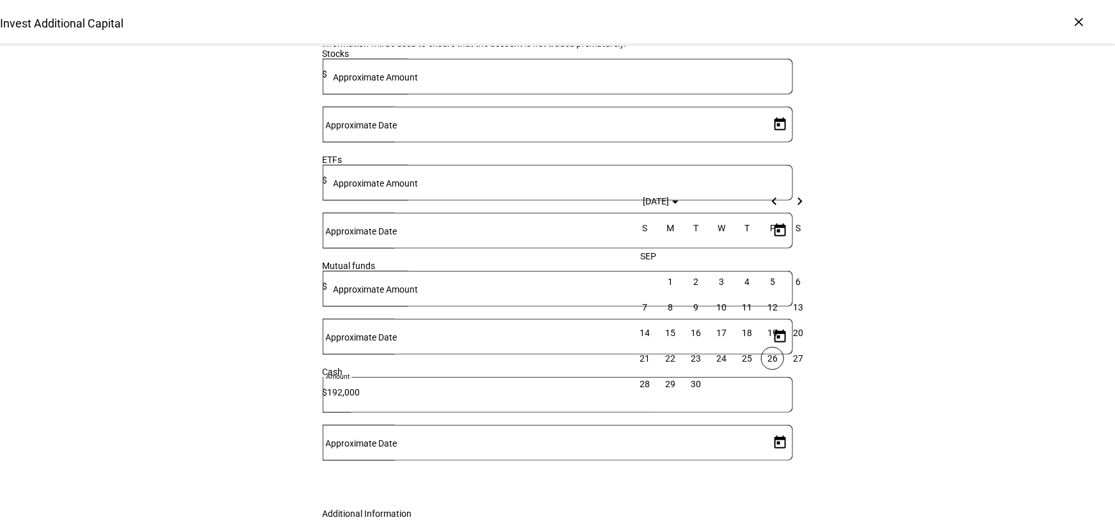
click at [773, 356] on span "26" at bounding box center [772, 358] width 23 height 23
type input "[DATE]"
drag, startPoint x: 870, startPoint y: 344, endPoint x: 876, endPoint y: 358, distance: 15.8
click at [874, 347] on div "Invest Additional Capital Complete and submit this form to invest additional ca…" at bounding box center [557, 203] width 1115 height 895
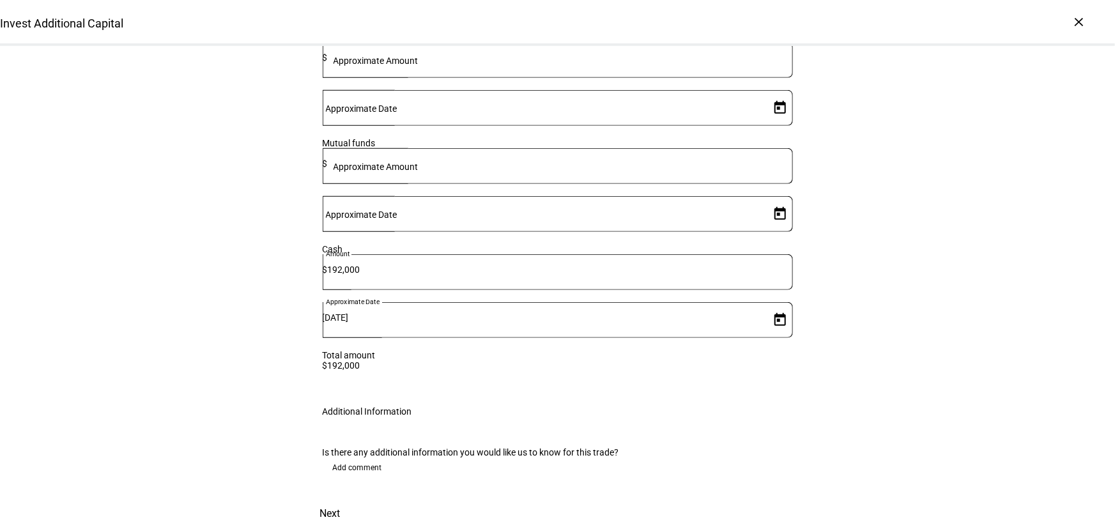
scroll to position [418, 0]
